Goal: Check status

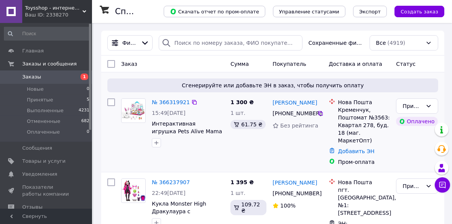
click at [160, 106] on div "№ 366319921" at bounding box center [171, 102] width 40 height 9
click at [179, 104] on link "№ 366319921" at bounding box center [171, 102] width 38 height 6
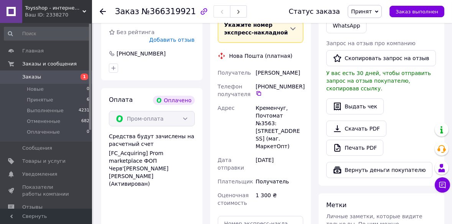
scroll to position [523, 0]
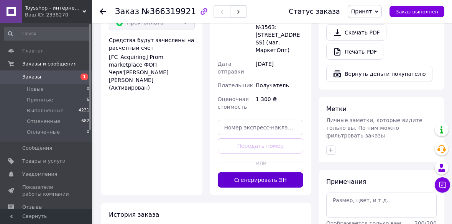
click at [272, 173] on button "Сгенерировать ЭН" at bounding box center [261, 180] width 86 height 15
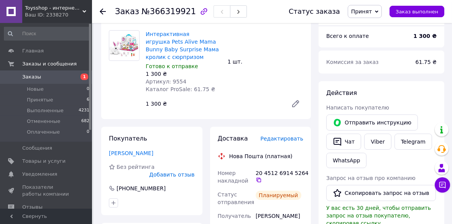
scroll to position [279, 0]
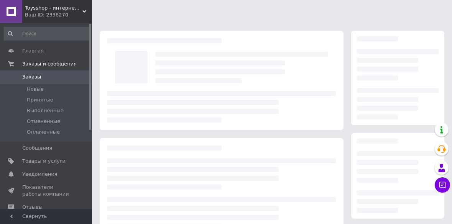
scroll to position [126, 0]
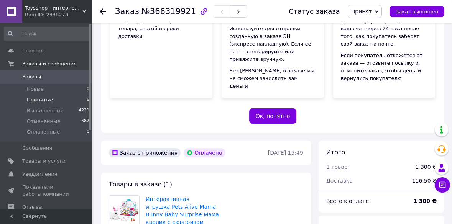
click at [45, 102] on span "Принятые" at bounding box center [40, 100] width 26 height 7
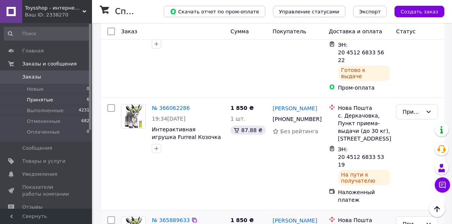
scroll to position [457, 0]
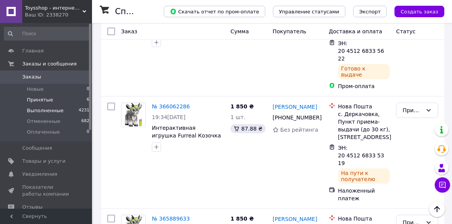
click at [36, 110] on span "Выполненные" at bounding box center [45, 110] width 37 height 7
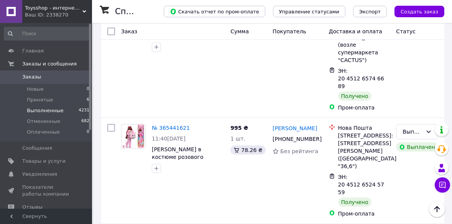
scroll to position [558, 0]
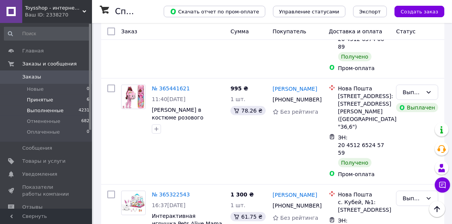
click at [45, 101] on span "Принятые" at bounding box center [40, 100] width 26 height 7
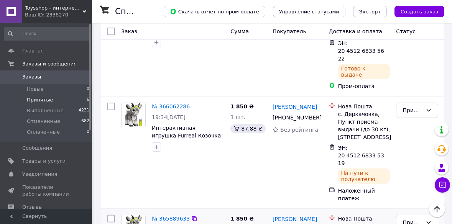
scroll to position [422, 0]
